Goal: Navigation & Orientation: Understand site structure

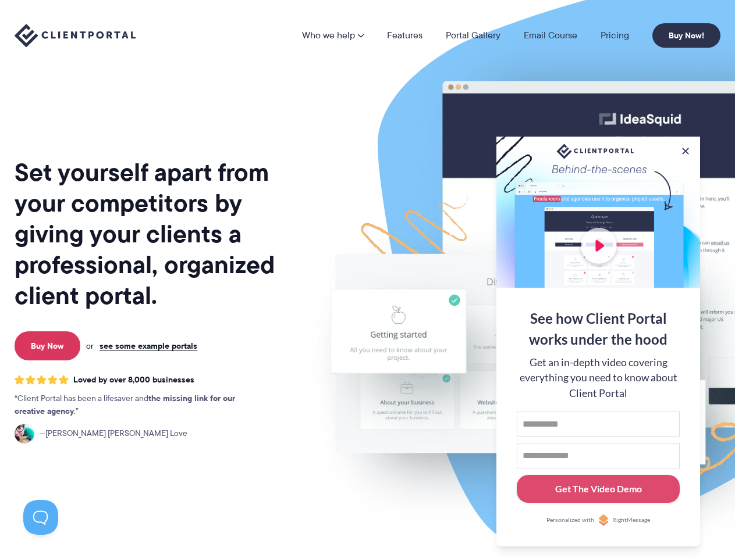
click at [367, 279] on img at bounding box center [608, 288] width 652 height 558
click at [333, 35] on link "Who we help" at bounding box center [333, 35] width 62 height 9
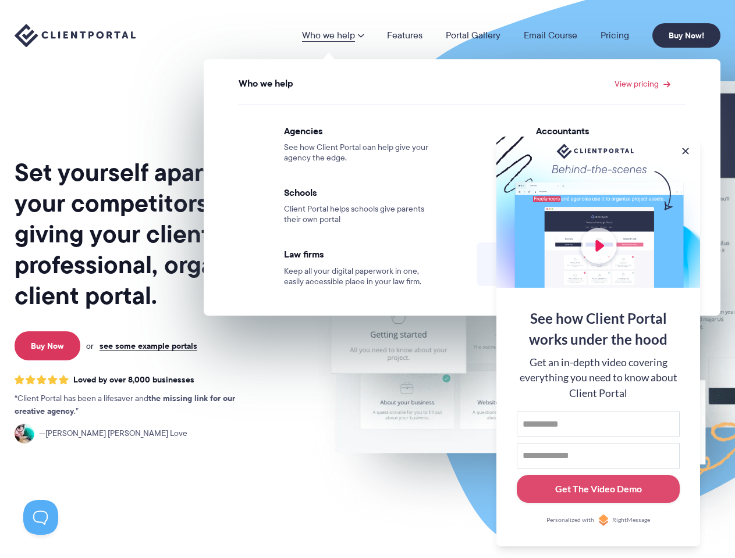
click at [685, 149] on button at bounding box center [685, 151] width 12 height 12
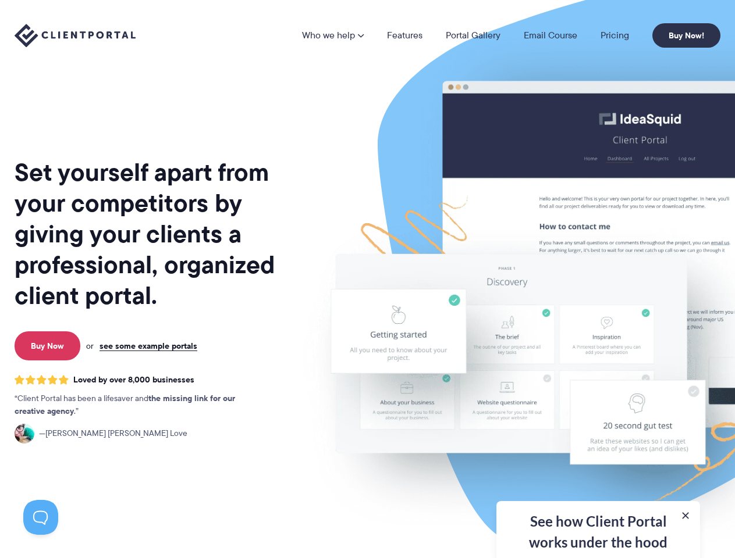
click at [598, 340] on img at bounding box center [608, 288] width 652 height 558
click at [41, 518] on button at bounding box center [40, 517] width 35 height 35
